Goal: Find specific page/section: Find specific page/section

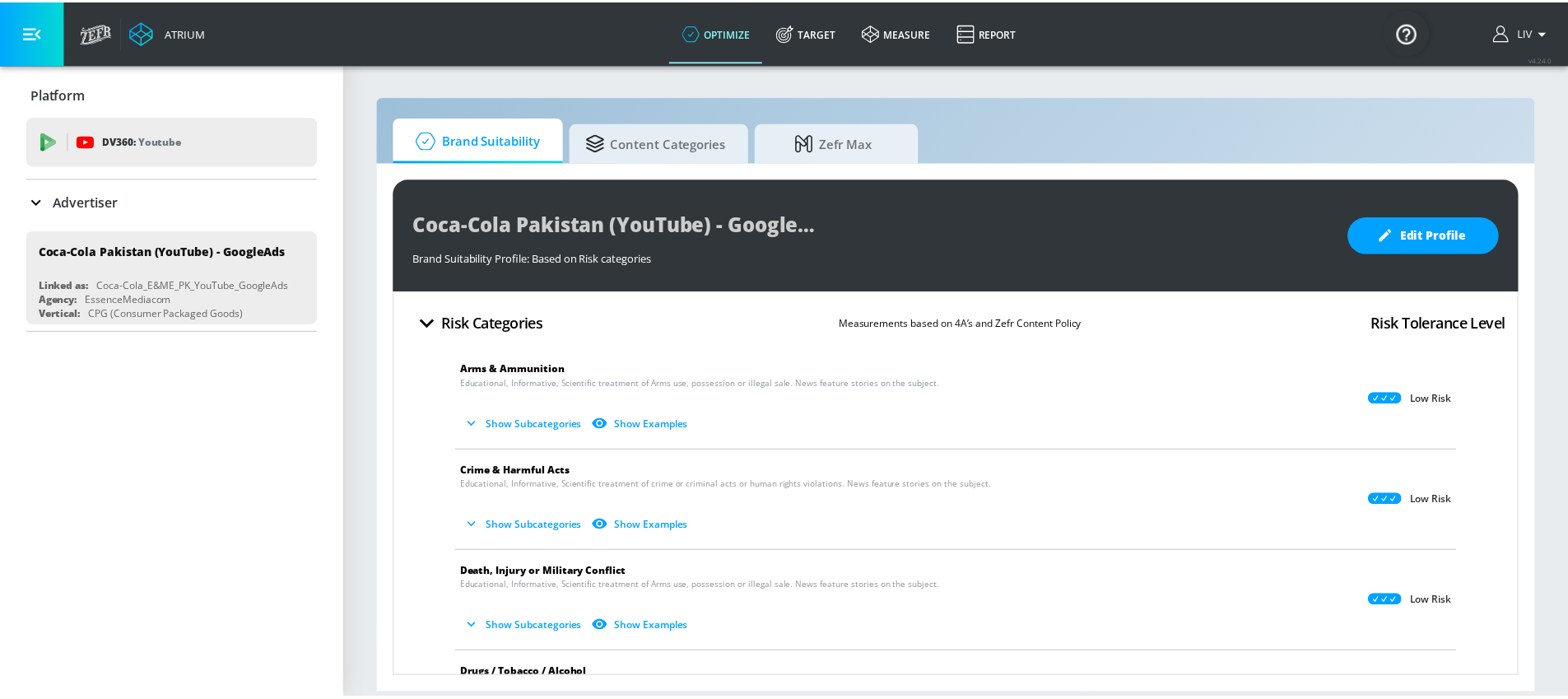
scroll to position [1336, 0]
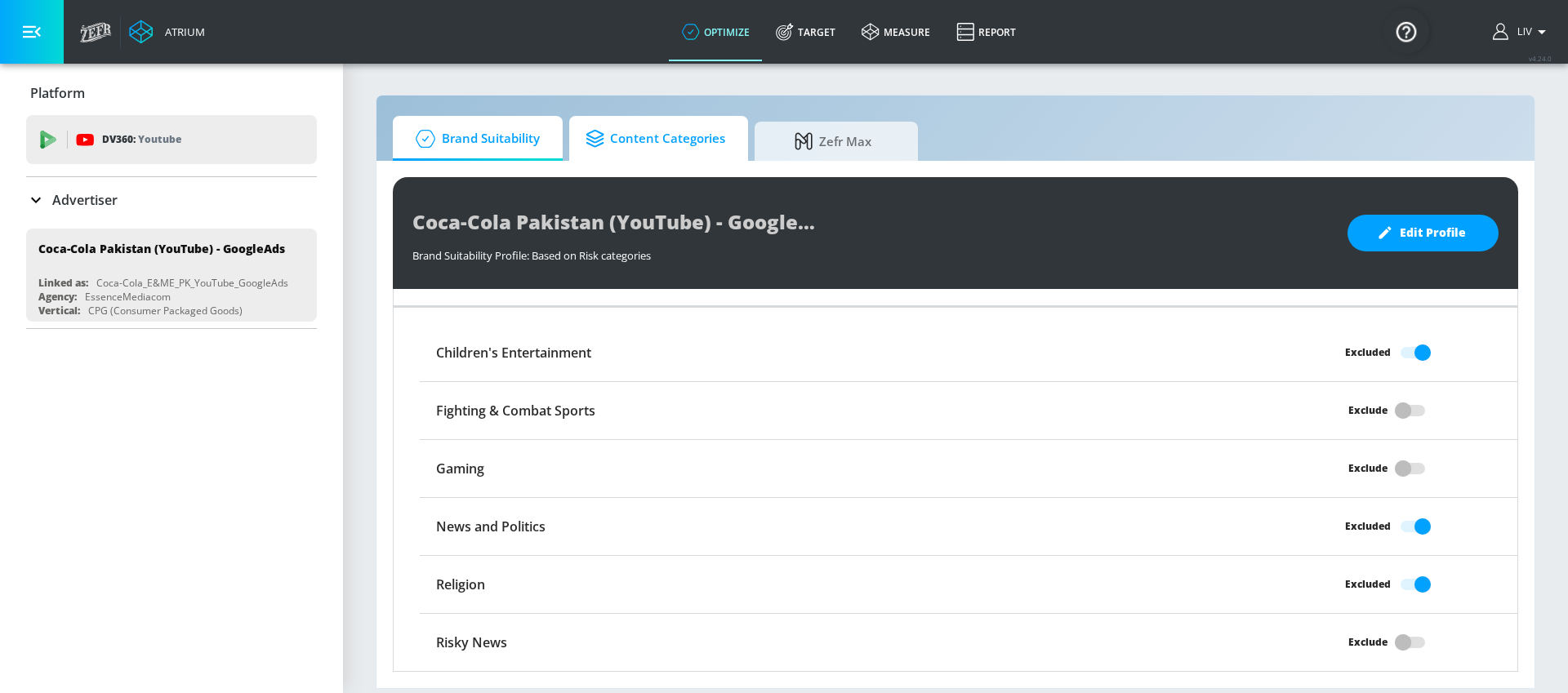
click at [707, 159] on link "Content Categories" at bounding box center [659, 138] width 179 height 45
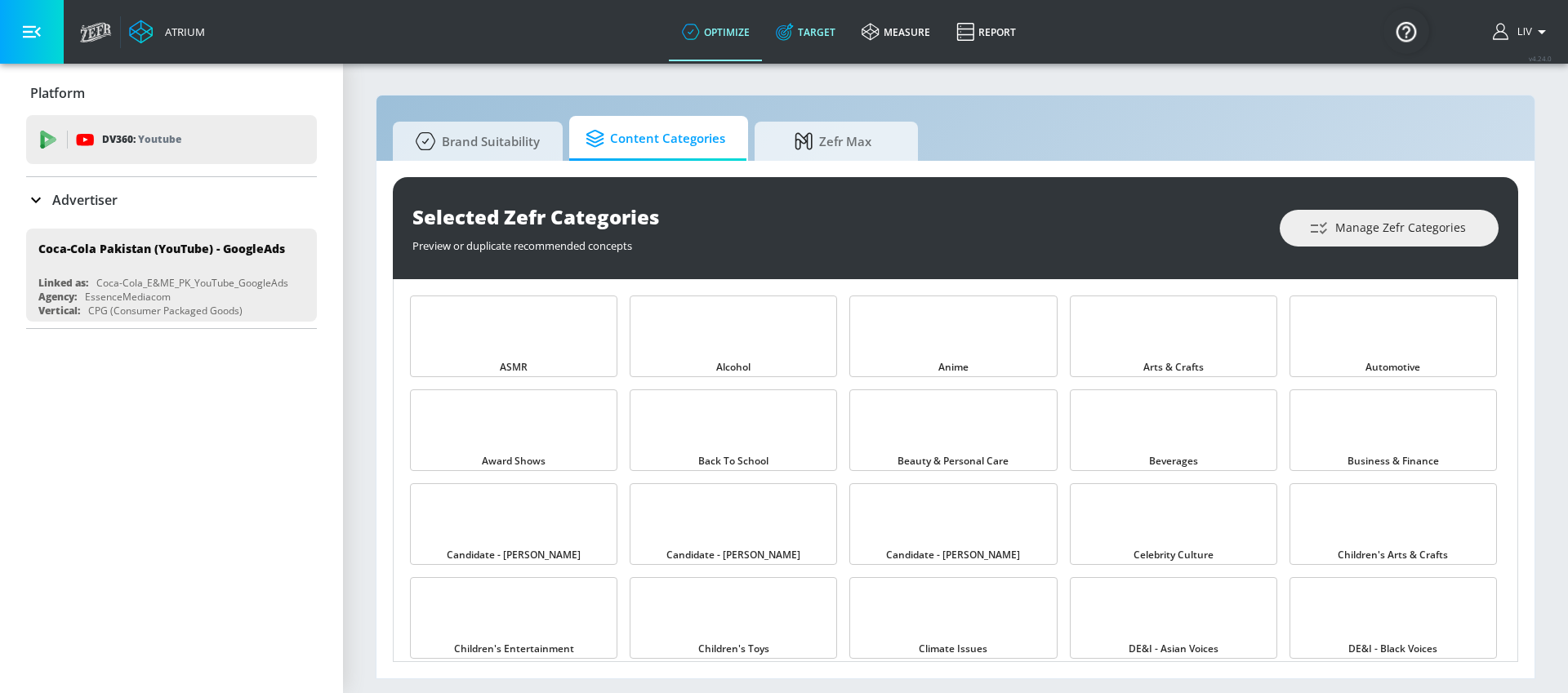
click at [825, 37] on link "Target" at bounding box center [806, 32] width 86 height 58
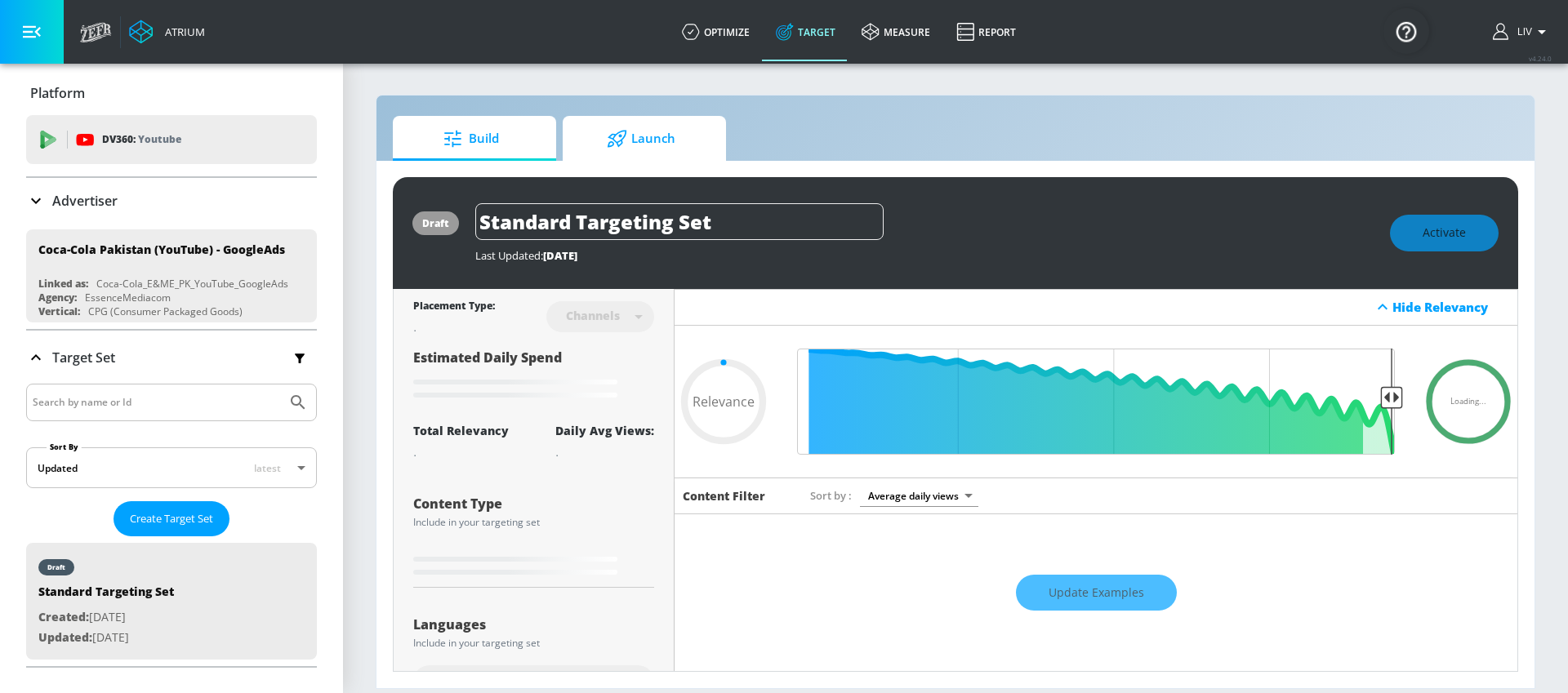
click at [635, 151] on span "Launch" at bounding box center [641, 139] width 124 height 39
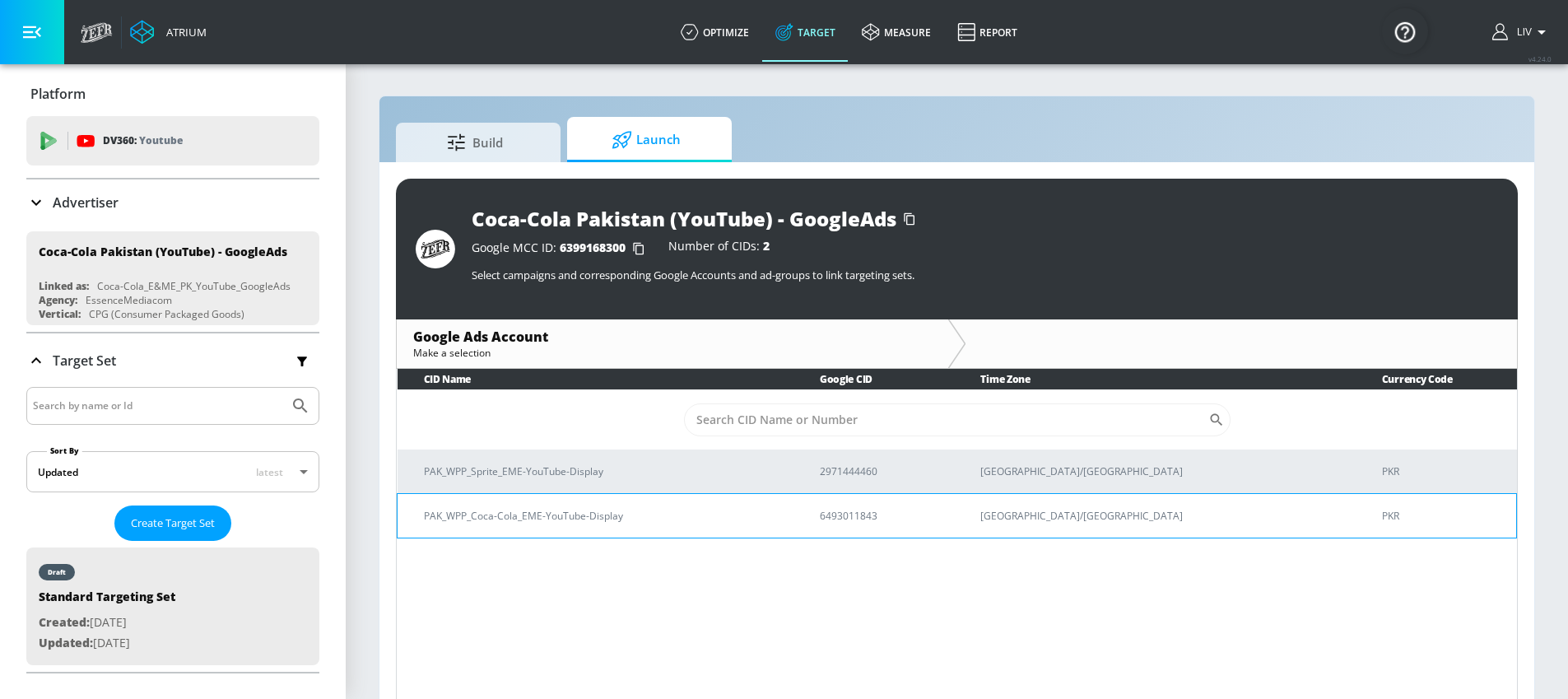
click at [737, 514] on p "PAK_WPP_Coca-Cola_EME-YouTube-Display" at bounding box center [603, 515] width 357 height 17
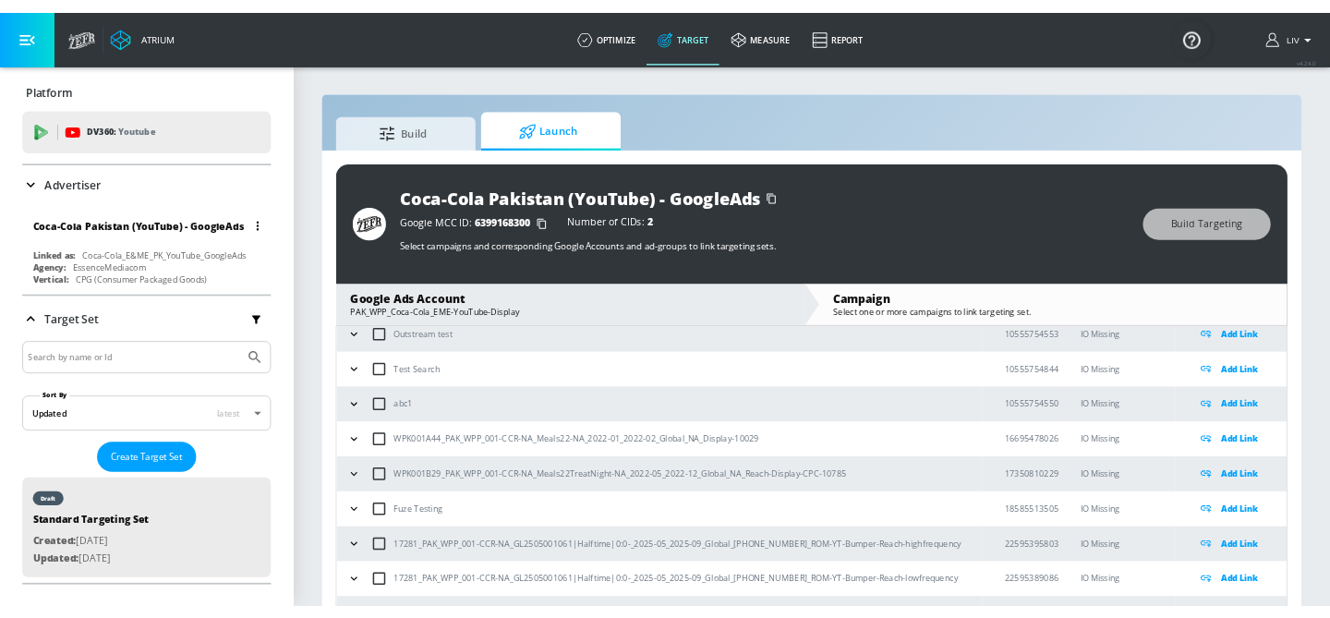
scroll to position [293, 0]
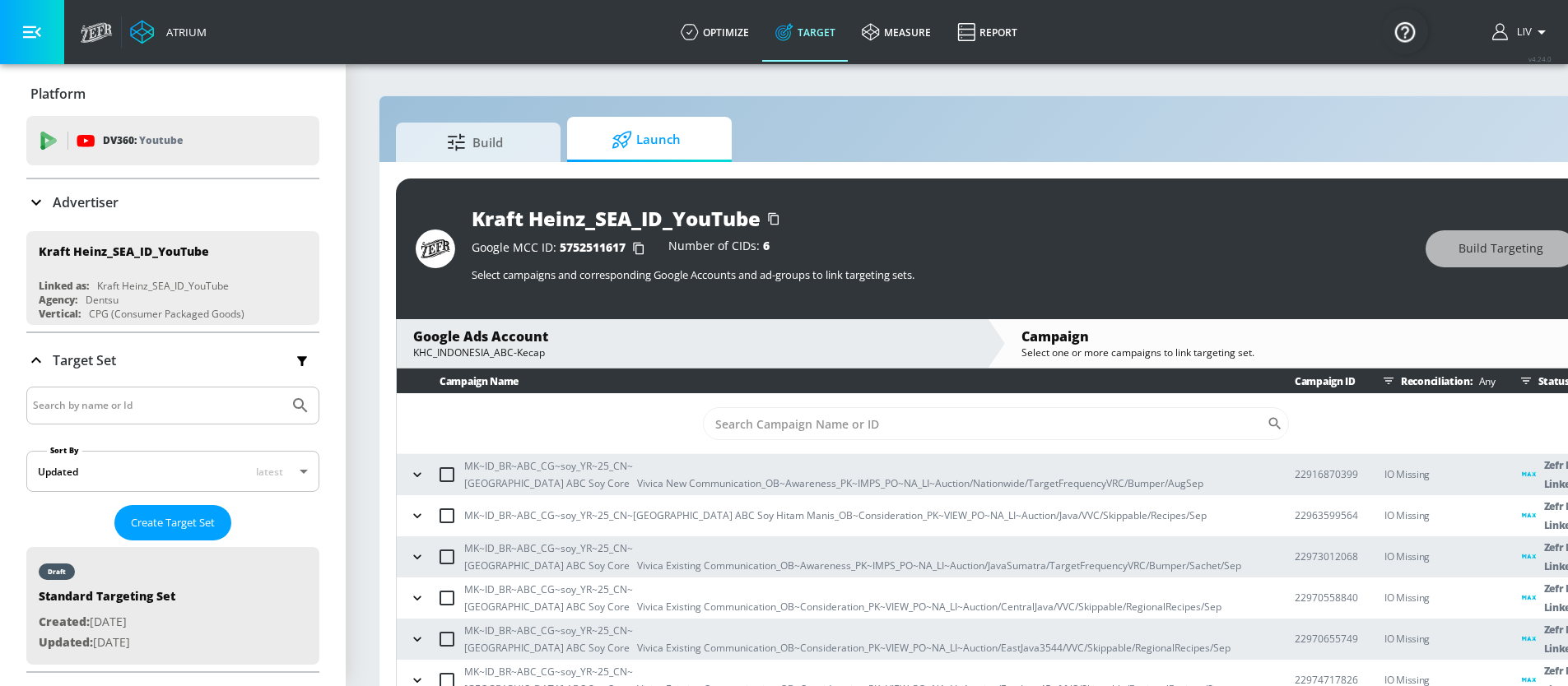
scroll to position [0, 152]
